Goal: Task Accomplishment & Management: Manage account settings

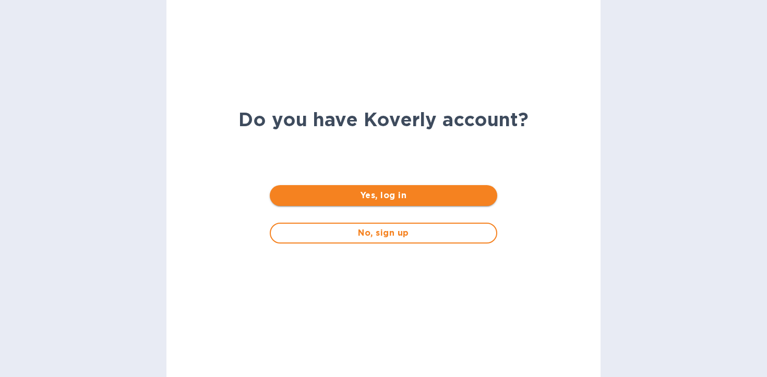
click at [336, 201] on button "Yes, log in" at bounding box center [383, 195] width 227 height 21
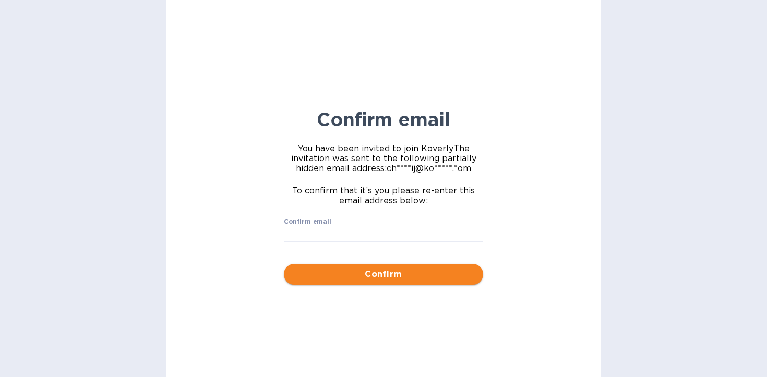
click at [343, 279] on span "Confirm" at bounding box center [383, 274] width 183 height 13
click at [320, 239] on input "Confirm email" at bounding box center [383, 234] width 199 height 16
type input "c"
type input "[EMAIL_ADDRESS][DOMAIN_NAME]"
click at [353, 283] on button "Confirm" at bounding box center [383, 274] width 199 height 21
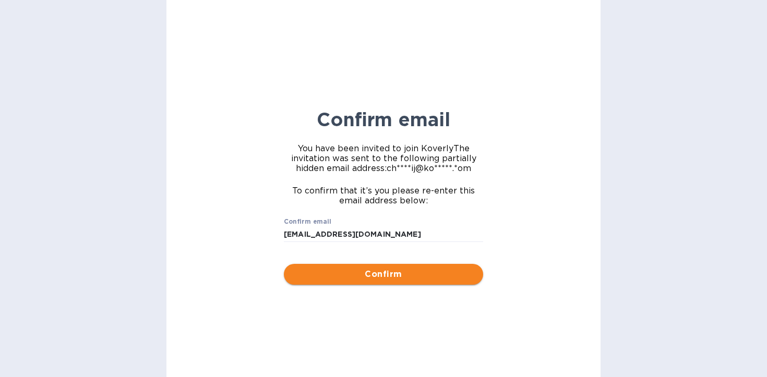
click at [406, 280] on span "Confirm" at bounding box center [383, 274] width 183 height 13
click at [401, 274] on span "Confirm" at bounding box center [383, 274] width 183 height 13
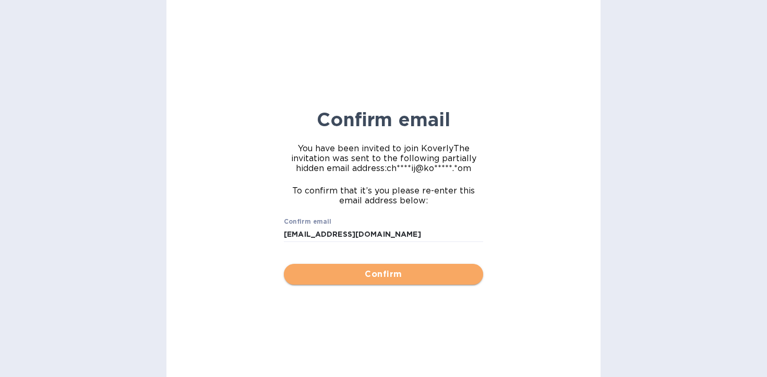
click at [401, 274] on span "Confirm" at bounding box center [383, 274] width 183 height 13
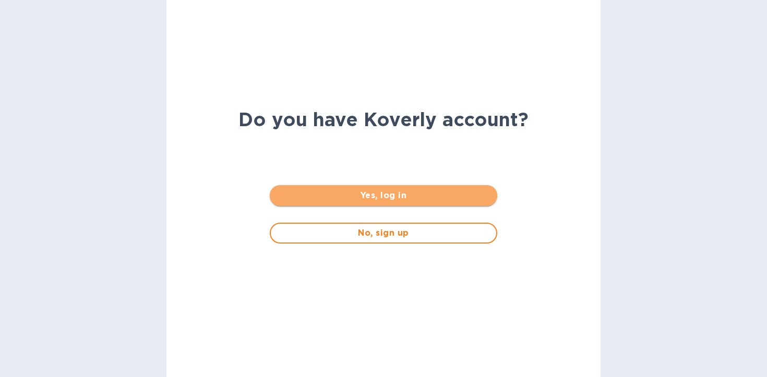
click at [356, 188] on button "Yes, log in" at bounding box center [383, 195] width 227 height 21
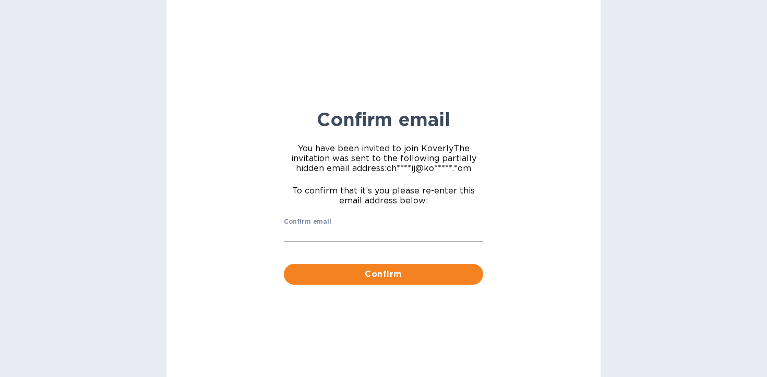
click at [341, 228] on input "Confirm email" at bounding box center [383, 234] width 199 height 16
type input "[EMAIL_ADDRESS][DOMAIN_NAME]"
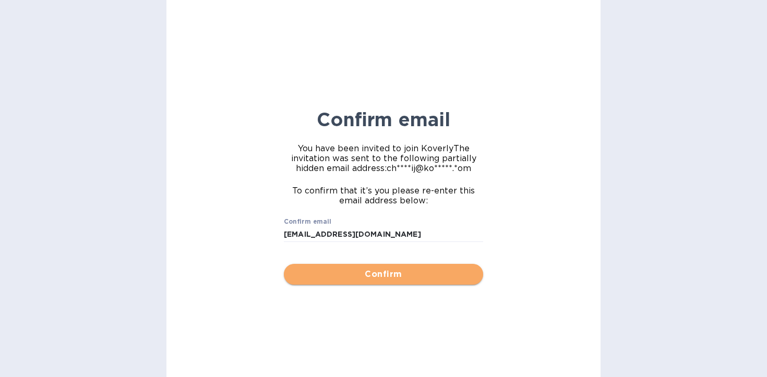
click at [354, 283] on button "Confirm" at bounding box center [383, 274] width 199 height 21
click at [358, 277] on span "Confirm" at bounding box center [383, 274] width 183 height 13
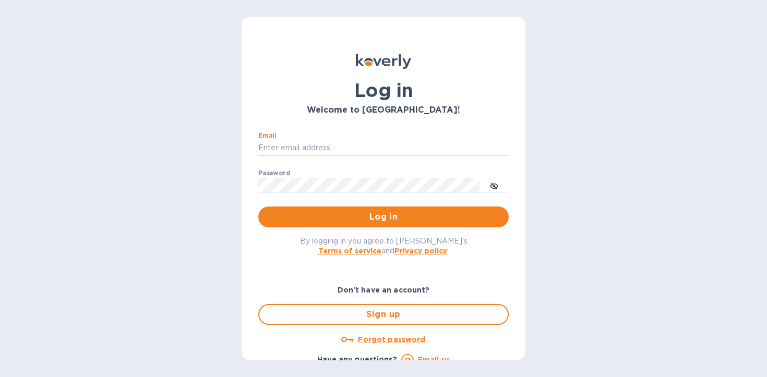
click at [357, 149] on input "Email" at bounding box center [383, 148] width 250 height 16
type input "Chorneij@koverly.com"
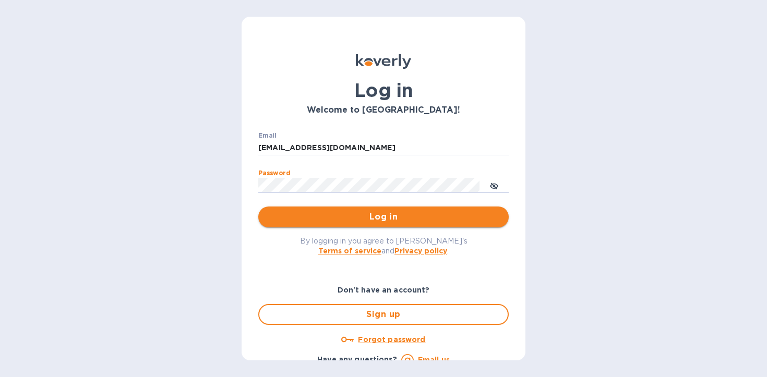
click at [434, 223] on button "Log in" at bounding box center [383, 217] width 250 height 21
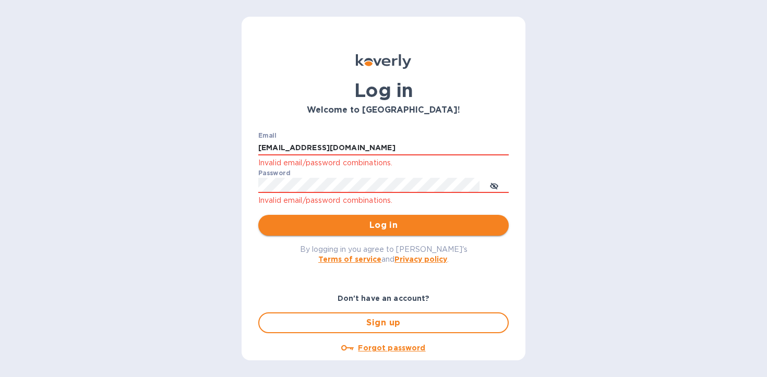
click at [434, 223] on span "Log in" at bounding box center [384, 225] width 234 height 13
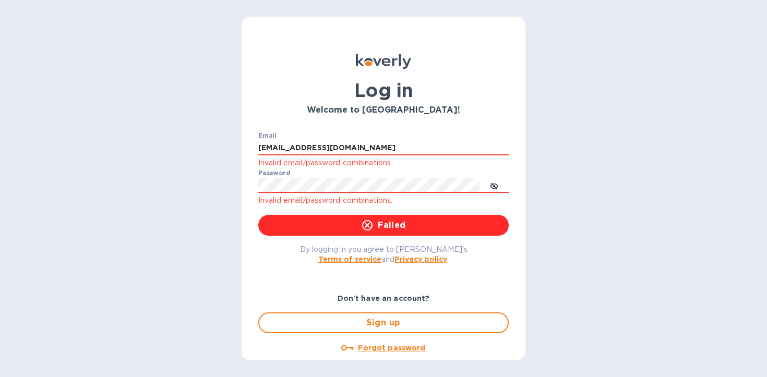
click at [376, 346] on u "Forgot password" at bounding box center [391, 348] width 67 height 8
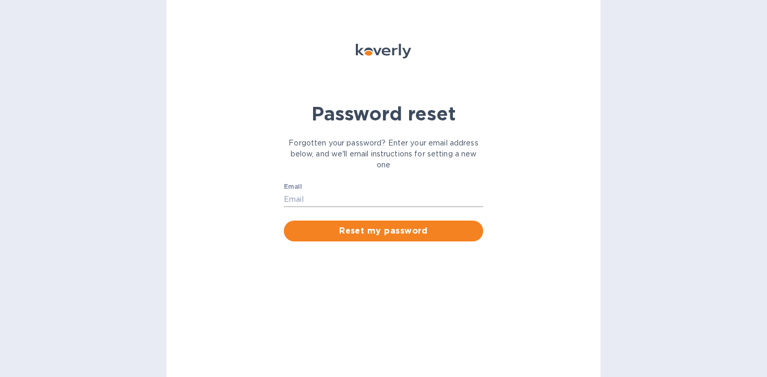
click at [340, 192] on input "Email" at bounding box center [383, 199] width 199 height 16
type input "[EMAIL_ADDRESS][DOMAIN_NAME]"
click at [284, 221] on button "Reset my password" at bounding box center [383, 231] width 199 height 21
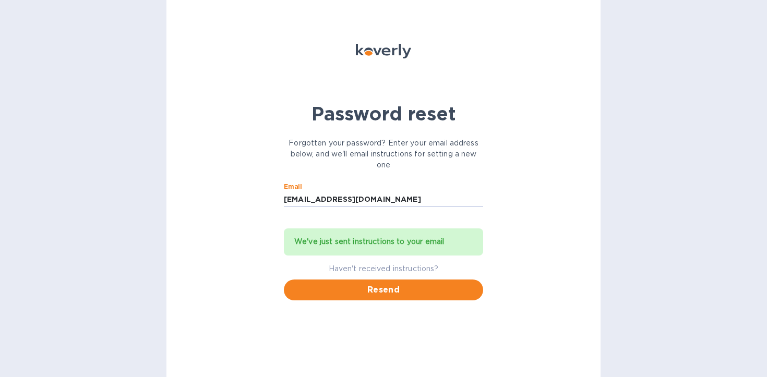
click at [403, 288] on span "Resend" at bounding box center [383, 290] width 183 height 13
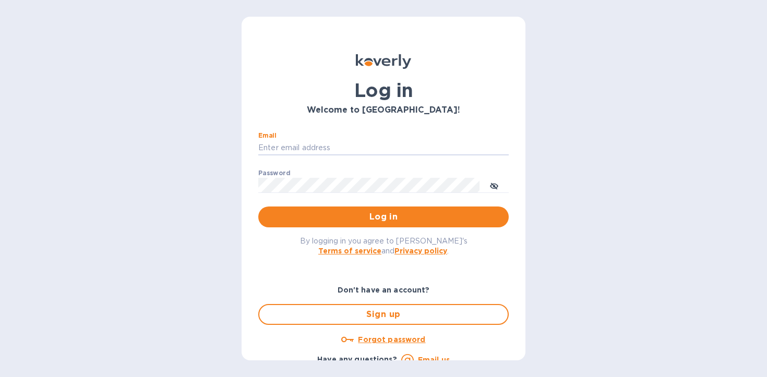
type input "Chorneij@koverly.com"
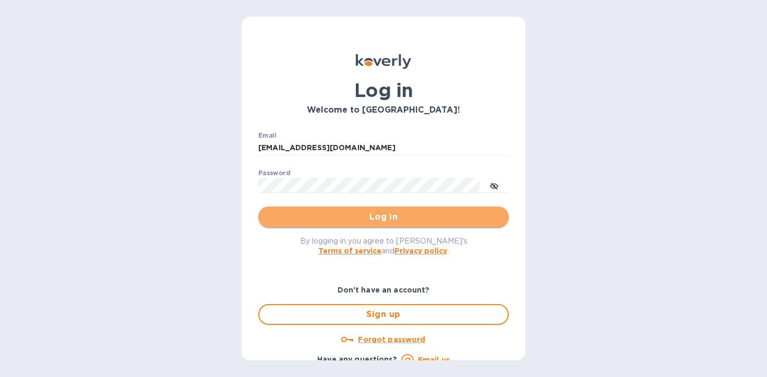
click at [426, 219] on span "Log in" at bounding box center [384, 217] width 234 height 13
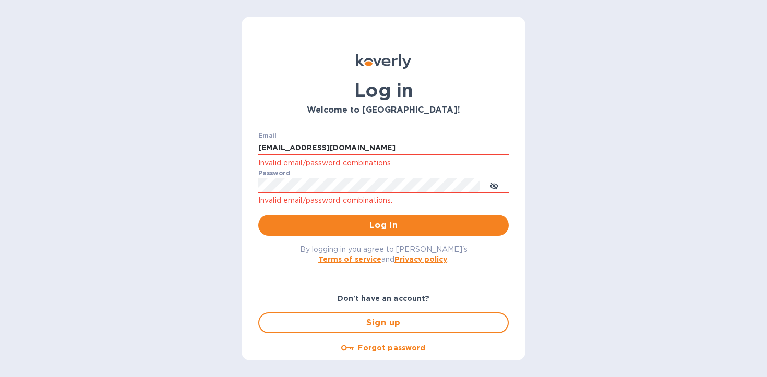
click at [257, 186] on div "Email Chorneij@koverly.com Invalid email/password combinations. Password Invali…" at bounding box center [383, 184] width 267 height 121
click at [494, 186] on icon "toggle password visibility" at bounding box center [494, 186] width 6 height 6
click at [258, 215] on button "Log in" at bounding box center [383, 225] width 250 height 21
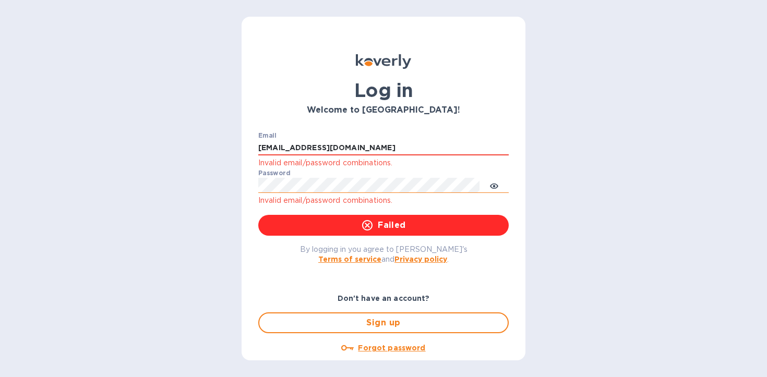
click at [369, 356] on div "Forgot password" at bounding box center [383, 347] width 259 height 21
click at [372, 350] on u "Forgot password" at bounding box center [391, 348] width 67 height 8
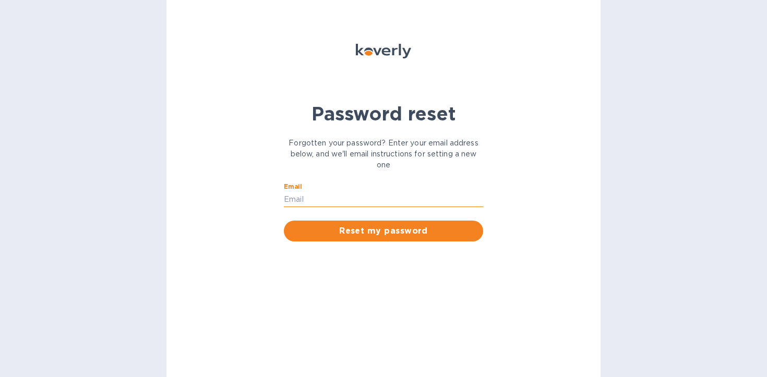
click at [371, 204] on input "Email" at bounding box center [383, 199] width 199 height 16
type input "[EMAIL_ADDRESS][DOMAIN_NAME]"
click at [284, 221] on button "Reset my password" at bounding box center [383, 231] width 199 height 21
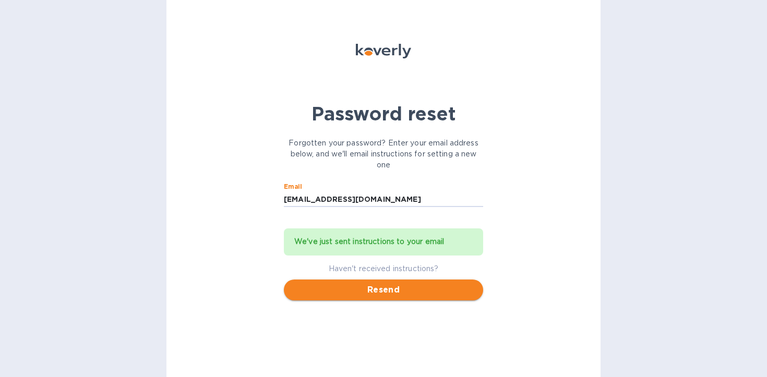
click at [390, 284] on span "Resend" at bounding box center [383, 290] width 183 height 13
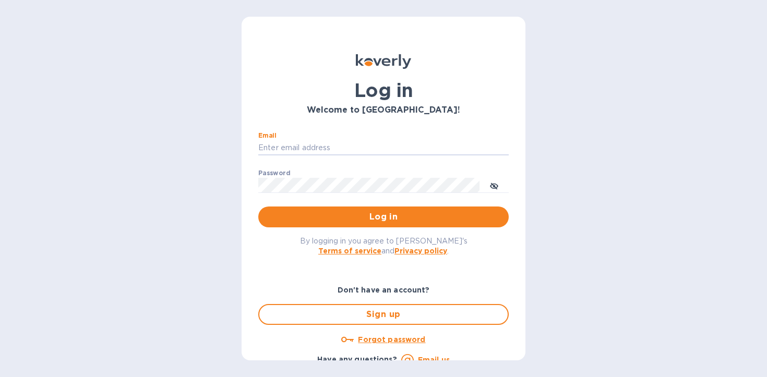
type input "[EMAIL_ADDRESS][DOMAIN_NAME]"
click at [258, 207] on button "Log in" at bounding box center [383, 217] width 250 height 21
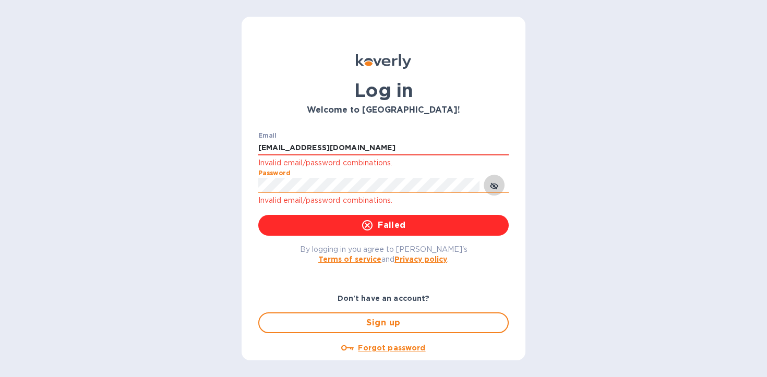
click at [494, 191] on span "toggle password visibility" at bounding box center [494, 185] width 8 height 15
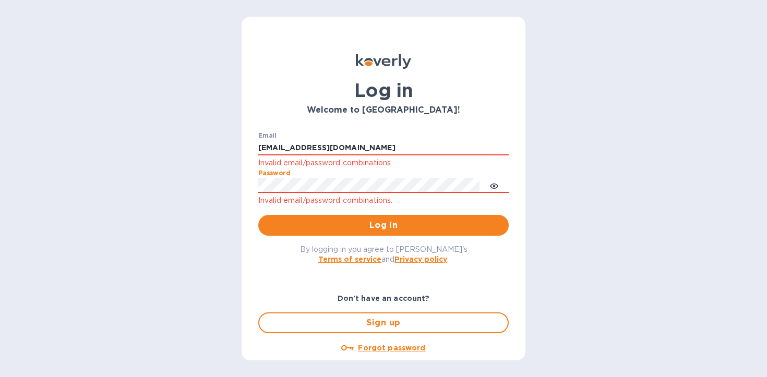
click at [258, 215] on button "Log in" at bounding box center [383, 225] width 250 height 21
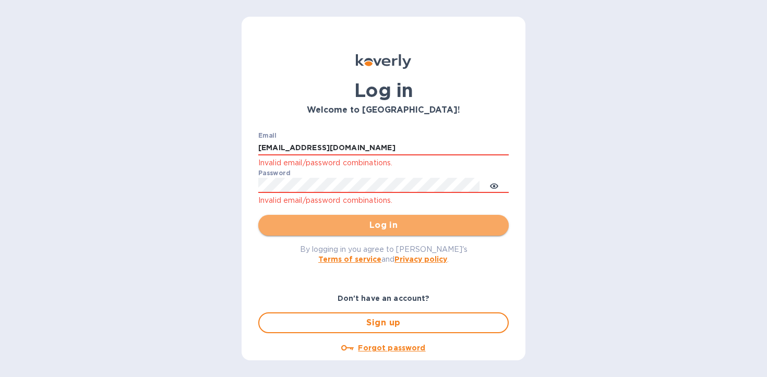
click at [452, 222] on span "Log in" at bounding box center [384, 225] width 234 height 13
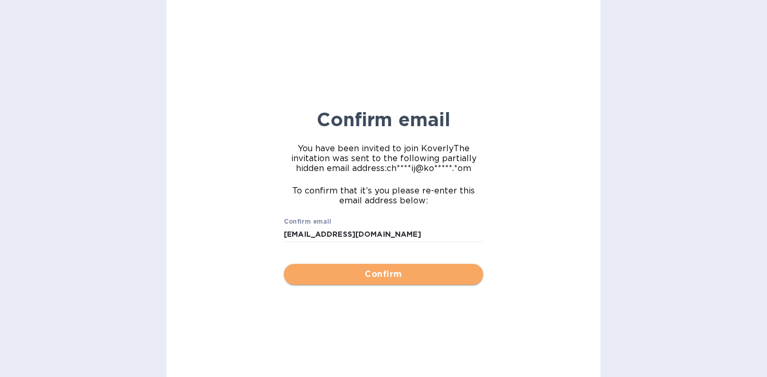
click at [403, 272] on span "Confirm" at bounding box center [383, 274] width 183 height 13
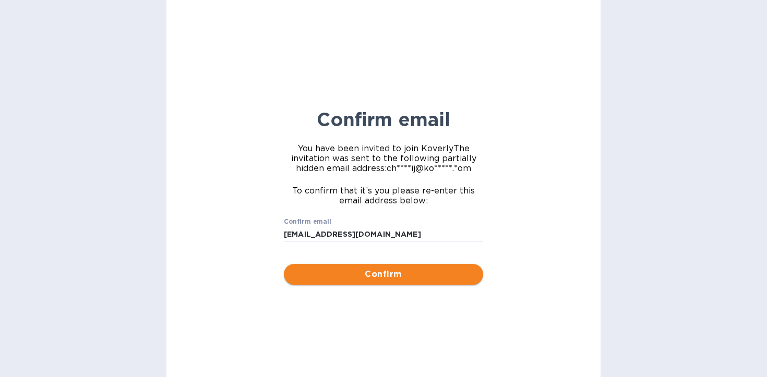
click at [403, 272] on span "Confirm" at bounding box center [383, 274] width 183 height 13
click at [404, 272] on span "Confirm" at bounding box center [383, 274] width 183 height 13
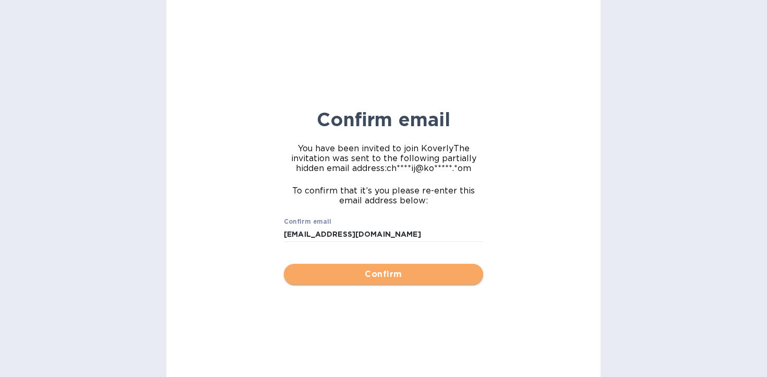
click at [404, 272] on span "Confirm" at bounding box center [383, 274] width 183 height 13
click at [404, 271] on span "Confirm" at bounding box center [383, 274] width 183 height 13
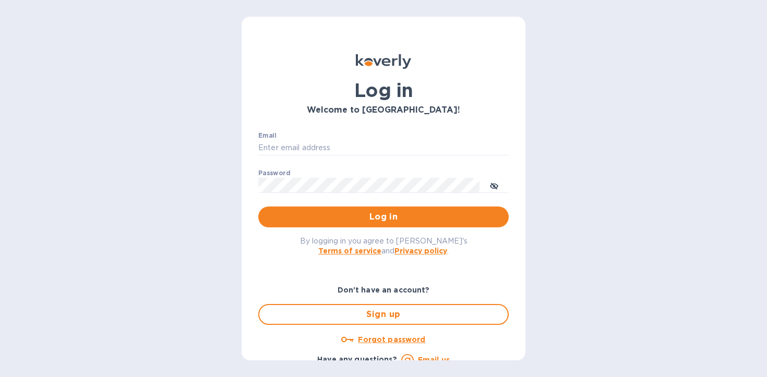
type input "[EMAIL_ADDRESS][DOMAIN_NAME]"
click at [258, 207] on button "Log in" at bounding box center [383, 217] width 250 height 21
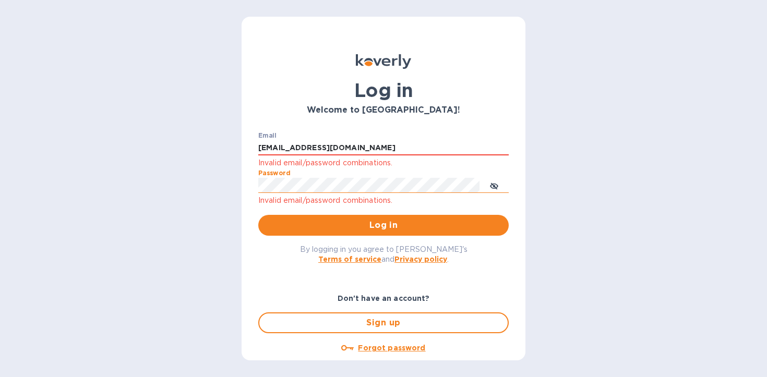
click at [490, 184] on icon "toggle password visibility" at bounding box center [494, 186] width 8 height 8
click at [258, 215] on button "Log in" at bounding box center [383, 225] width 250 height 21
click at [166, 112] on div "Log in Welcome to [GEOGRAPHIC_DATA]! Email [EMAIL_ADDRESS][DOMAIN_NAME] Invalid…" at bounding box center [383, 188] width 767 height 377
click at [291, 147] on input "[EMAIL_ADDRESS][DOMAIN_NAME]" at bounding box center [383, 148] width 250 height 16
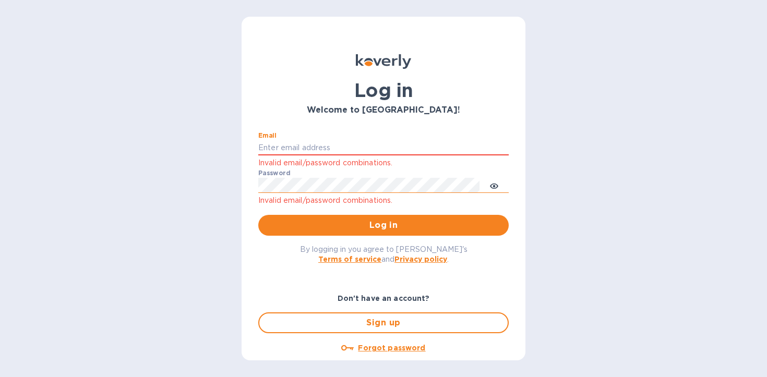
type input "[EMAIL_ADDRESS][DOMAIN_NAME]"
click at [657, 168] on div "Log in Welcome to [GEOGRAPHIC_DATA]! Email [EMAIL_ADDRESS][DOMAIN_NAME] Invalid…" at bounding box center [383, 188] width 767 height 377
click at [396, 236] on button "Log in" at bounding box center [383, 225] width 250 height 21
click at [382, 349] on u "Forgot password" at bounding box center [391, 348] width 67 height 8
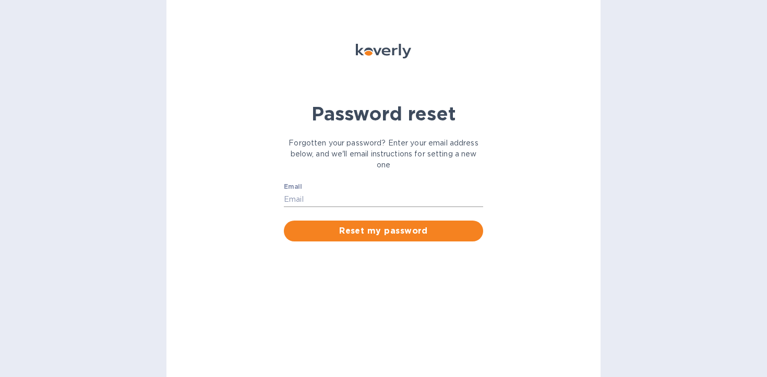
click at [295, 201] on input "Email" at bounding box center [383, 199] width 199 height 16
click at [335, 234] on span "Reset my password" at bounding box center [383, 231] width 183 height 13
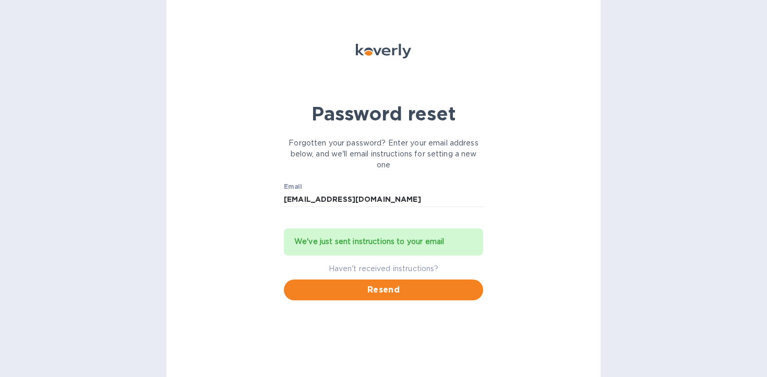
click at [373, 186] on div "Email [EMAIL_ADDRESS][DOMAIN_NAME] ​" at bounding box center [383, 202] width 199 height 38
click at [373, 201] on input "[EMAIL_ADDRESS][DOMAIN_NAME]" at bounding box center [383, 199] width 199 height 16
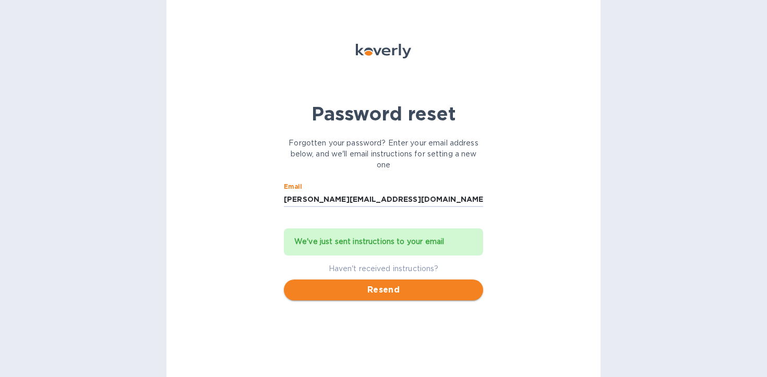
type input "[PERSON_NAME][EMAIL_ADDRESS][DOMAIN_NAME]"
click at [378, 291] on span "Resend" at bounding box center [383, 290] width 183 height 13
